Goal: Information Seeking & Learning: Find specific page/section

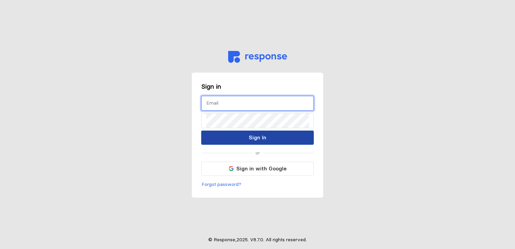
type input "[EMAIL_ADDRESS][DOMAIN_NAME]"
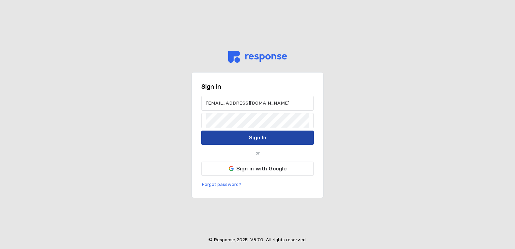
click at [247, 141] on button "Sign In" at bounding box center [257, 137] width 112 height 14
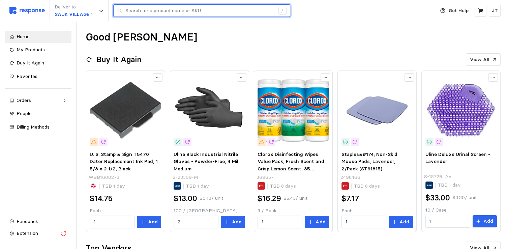
click at [155, 7] on input "text" at bounding box center [199, 11] width 149 height 12
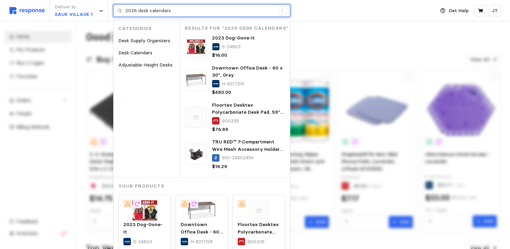
type input "2026 desk calendars"
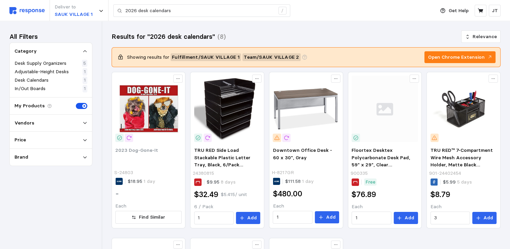
click at [77, 106] on span at bounding box center [79, 106] width 7 height 6
click at [76, 103] on input "checkbox" at bounding box center [76, 103] width 0 height 0
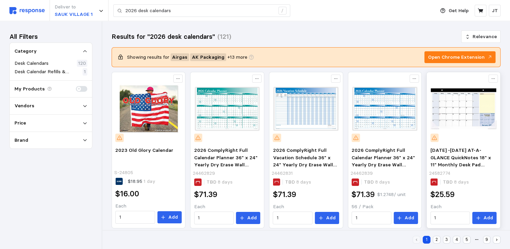
click at [456, 105] on img at bounding box center [463, 108] width 66 height 66
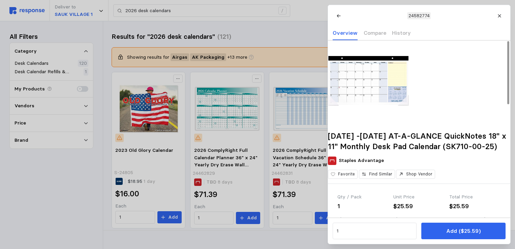
click at [357, 86] on img at bounding box center [368, 80] width 81 height 81
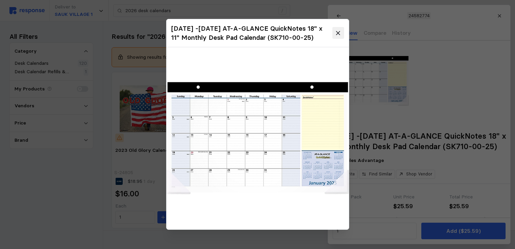
click at [337, 33] on icon at bounding box center [338, 33] width 4 height 4
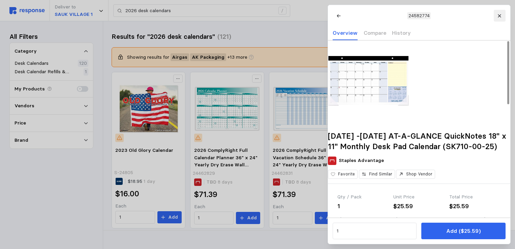
click at [501, 15] on button at bounding box center [499, 16] width 12 height 12
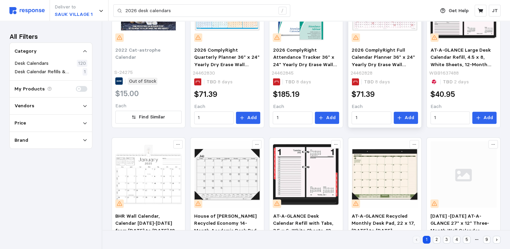
scroll to position [338, 0]
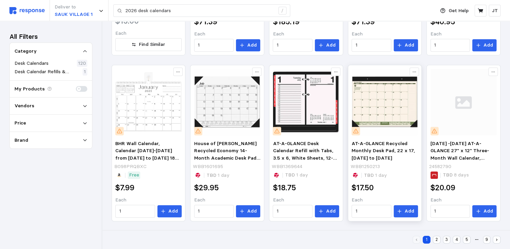
click at [381, 104] on img at bounding box center [384, 102] width 66 height 66
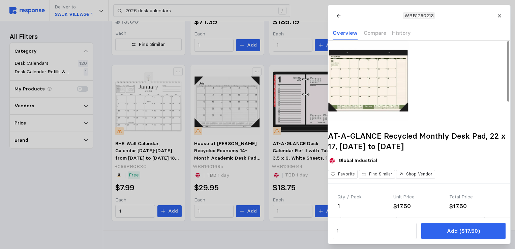
click at [376, 91] on img at bounding box center [368, 80] width 81 height 81
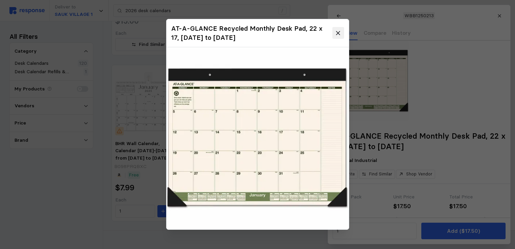
click at [337, 33] on icon at bounding box center [338, 33] width 4 height 4
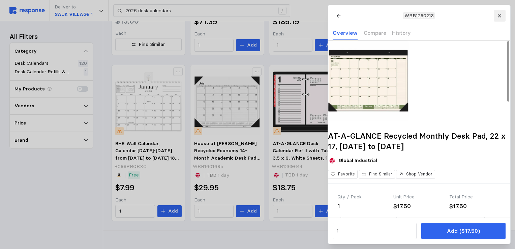
click at [503, 17] on button at bounding box center [499, 16] width 12 height 12
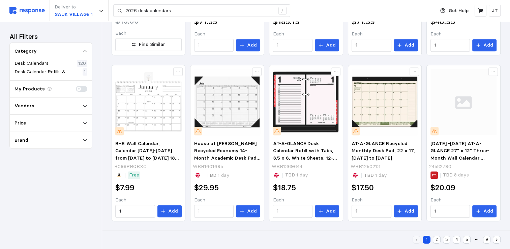
click at [436, 239] on button "2" at bounding box center [436, 239] width 8 height 8
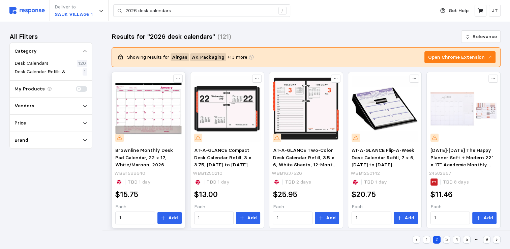
click at [162, 103] on img at bounding box center [148, 108] width 66 height 66
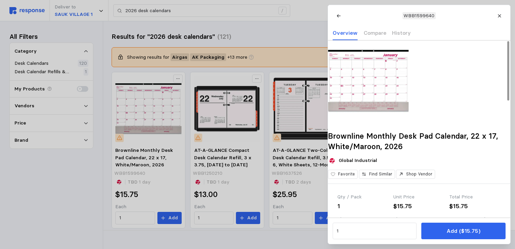
click at [369, 99] on img at bounding box center [368, 80] width 81 height 81
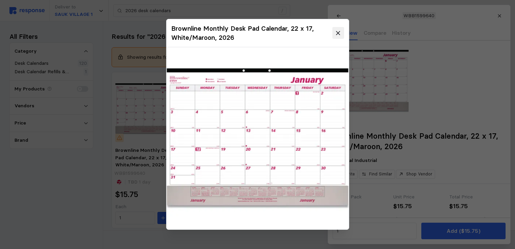
click at [343, 32] on button at bounding box center [338, 33] width 12 height 12
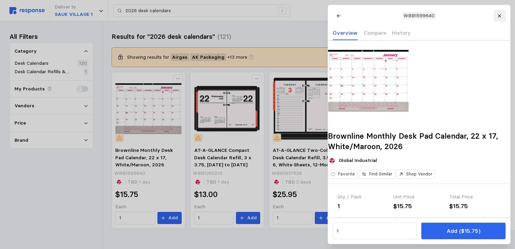
click at [503, 16] on button at bounding box center [499, 16] width 12 height 12
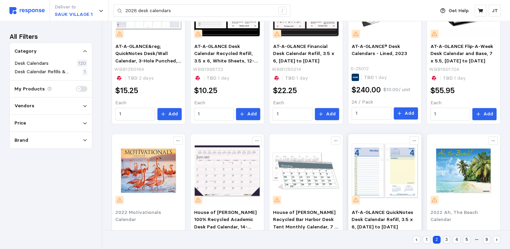
scroll to position [338, 0]
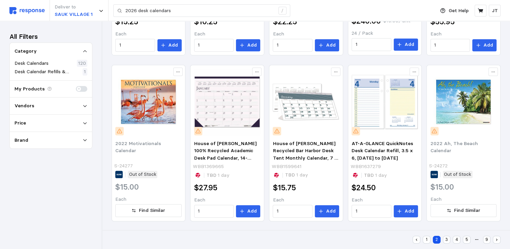
click at [446, 239] on button "3" at bounding box center [447, 239] width 8 height 8
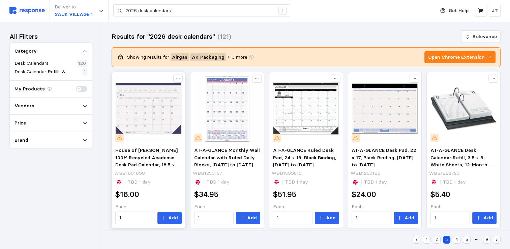
click at [146, 119] on img at bounding box center [148, 108] width 66 height 66
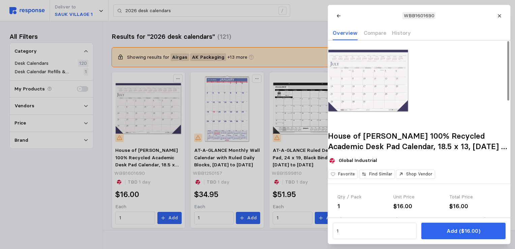
click at [373, 100] on img at bounding box center [368, 80] width 81 height 81
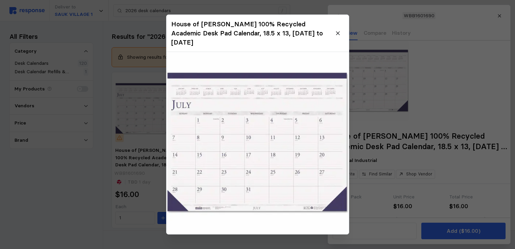
click at [256, 133] on img at bounding box center [257, 143] width 182 height 182
click at [338, 30] on icon at bounding box center [338, 33] width 6 height 6
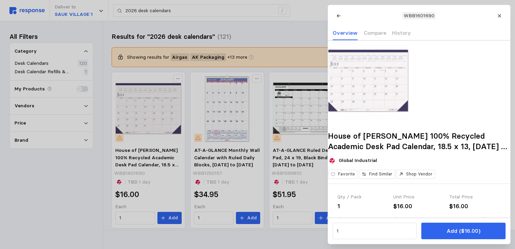
click at [500, 16] on icon at bounding box center [498, 15] width 3 height 3
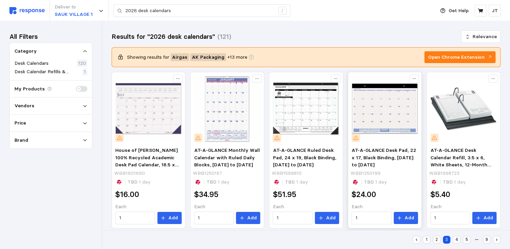
click at [391, 112] on img at bounding box center [384, 108] width 66 height 66
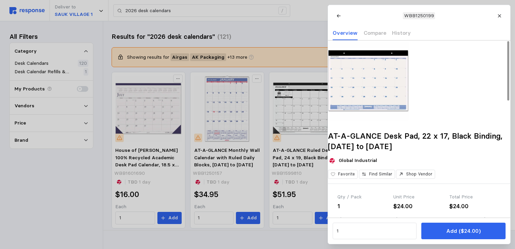
click at [377, 98] on img at bounding box center [368, 80] width 81 height 81
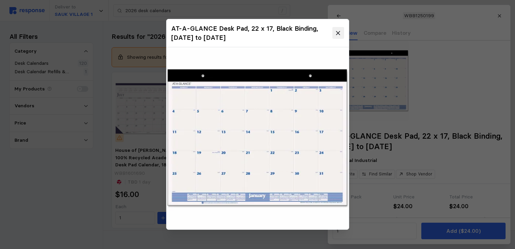
click at [337, 33] on icon at bounding box center [338, 33] width 4 height 4
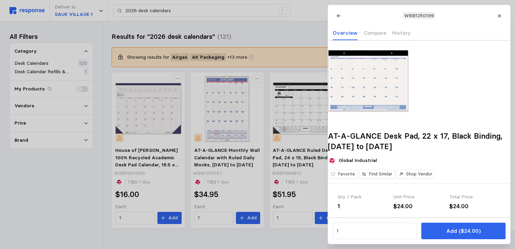
click at [28, 210] on div at bounding box center [257, 124] width 515 height 249
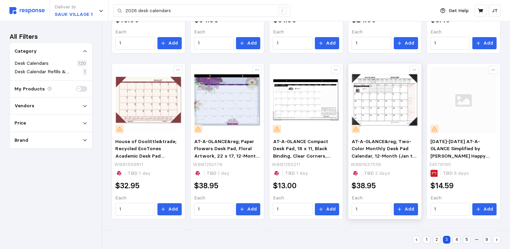
scroll to position [180, 0]
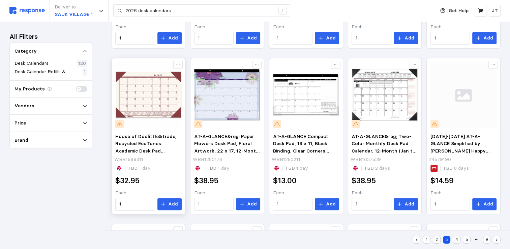
click at [157, 100] on img at bounding box center [148, 95] width 66 height 66
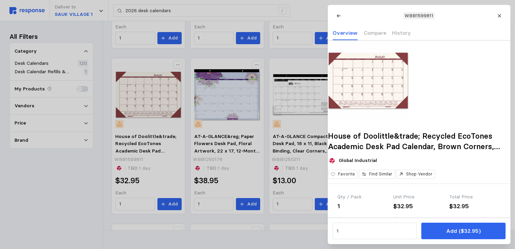
click at [52, 194] on div at bounding box center [257, 124] width 515 height 249
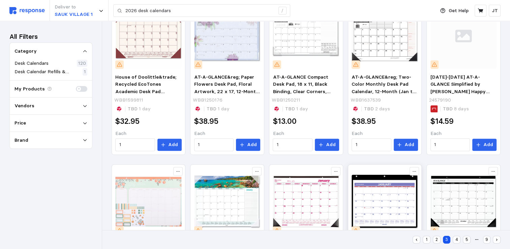
scroll to position [338, 0]
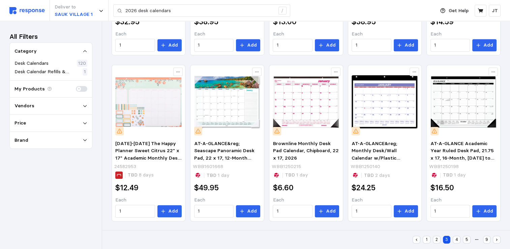
click at [426, 240] on button "1" at bounding box center [426, 239] width 8 height 8
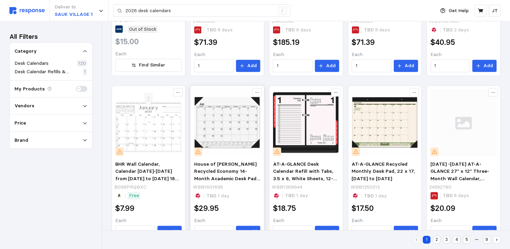
scroll to position [338, 0]
